Goal: Check status: Check status

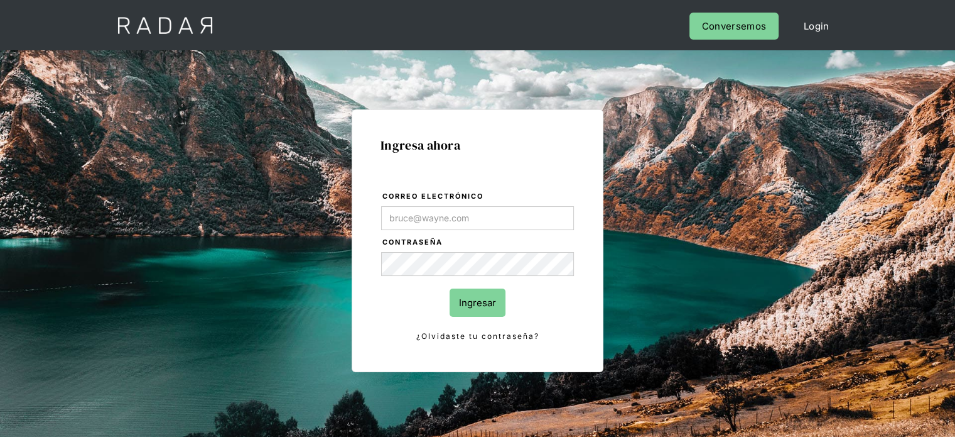
type input "[PERSON_NAME][EMAIL_ADDRESS][PERSON_NAME][DOMAIN_NAME]"
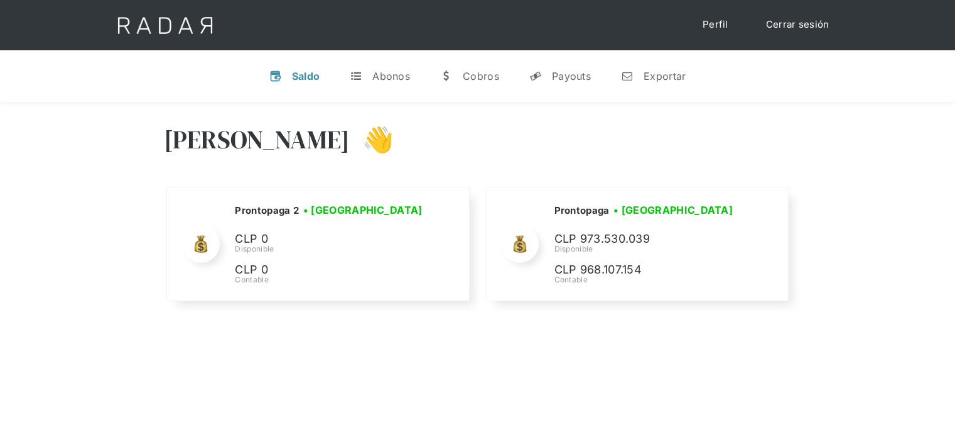
click at [514, 351] on div "Hola José 👋 Cargando tus cuentas... Nombre de la empresa • Conectada • Desconec…" at bounding box center [477, 320] width 955 height 437
drag, startPoint x: 910, startPoint y: 201, endPoint x: 694, endPoint y: 152, distance: 222.2
click at [911, 201] on div "[PERSON_NAME] 👋 Cargando tus cuentas... Nombre de la empresa • [GEOGRAPHIC_DATA…" at bounding box center [477, 214] width 955 height 225
click at [668, 347] on div "Hola José 👋 Cargando tus cuentas... Nombre de la empresa • Conectada • Desconec…" at bounding box center [477, 320] width 955 height 437
